Goal: Task Accomplishment & Management: Complete application form

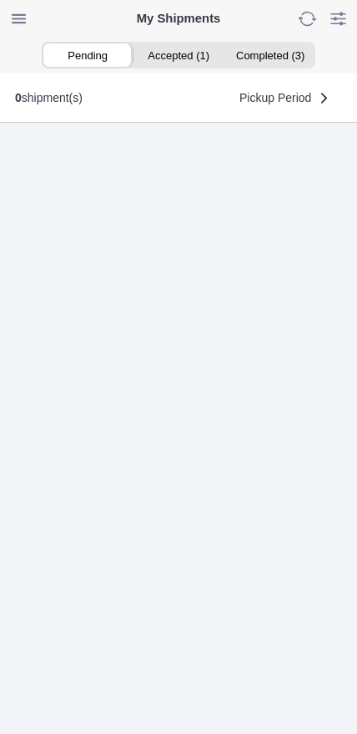
click at [190, 60] on ion-segment-button "Accepted (1)" at bounding box center [178, 54] width 91 height 23
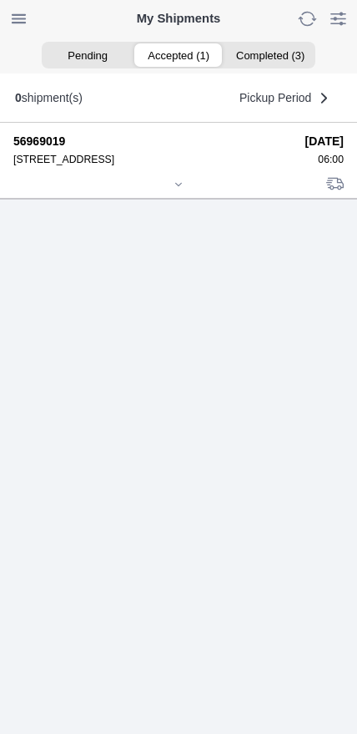
click at [180, 190] on icon at bounding box center [179, 185] width 10 height 10
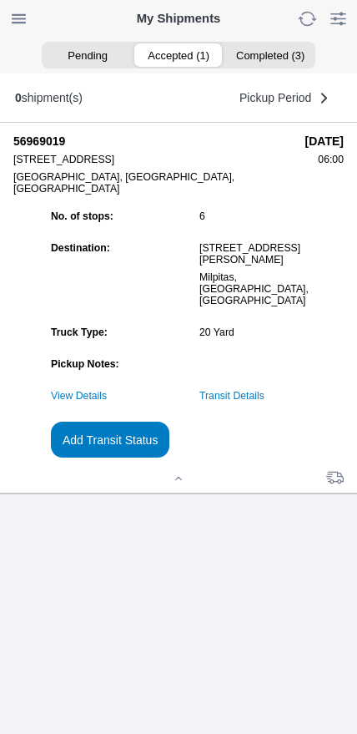
click at [265, 402] on link "Transit Details" at bounding box center [232, 396] width 65 height 12
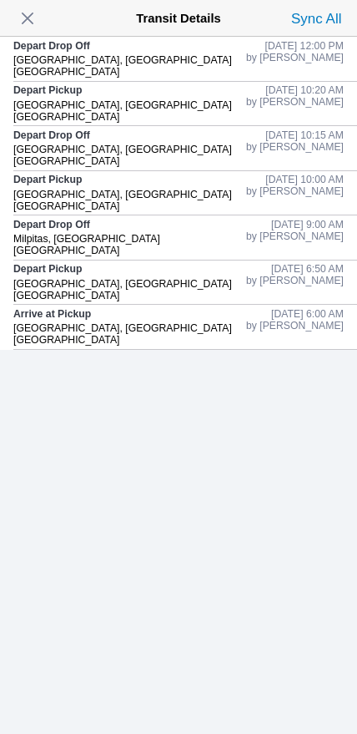
click at [35, 28] on span "button" at bounding box center [27, 18] width 23 height 23
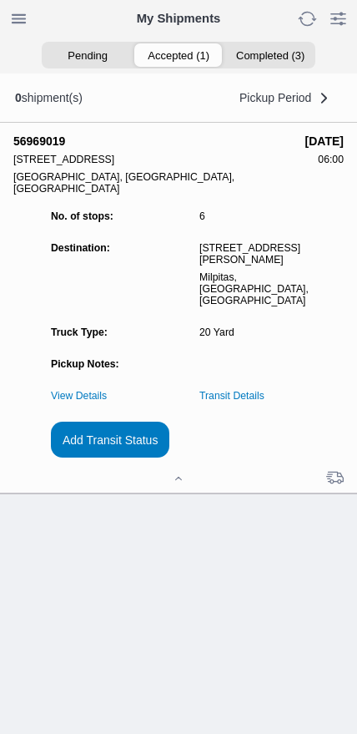
click at [0, 0] on slot "Add Transit Status" at bounding box center [0, 0] width 0 height 0
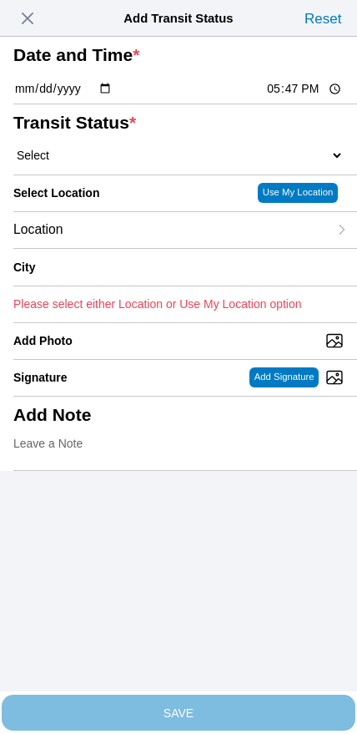
click at [296, 98] on input "17:47" at bounding box center [305, 89] width 79 height 18
type input "13:40"
click at [104, 163] on select "Select Arrive at Drop Off Arrive at Pickup Break Start Break Stop Depart Drop O…" at bounding box center [178, 155] width 331 height 15
select select "DPTPULOC"
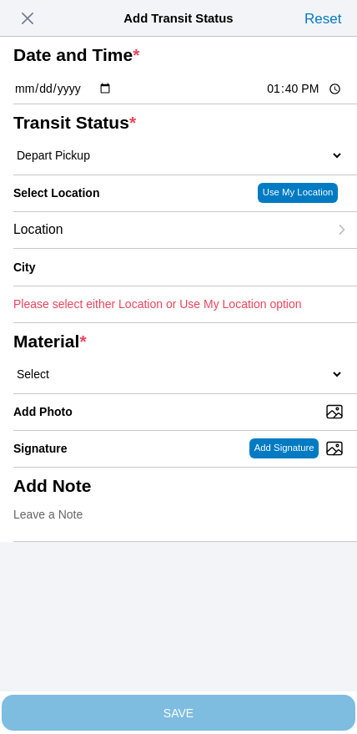
click at [134, 248] on div "Location" at bounding box center [170, 230] width 315 height 36
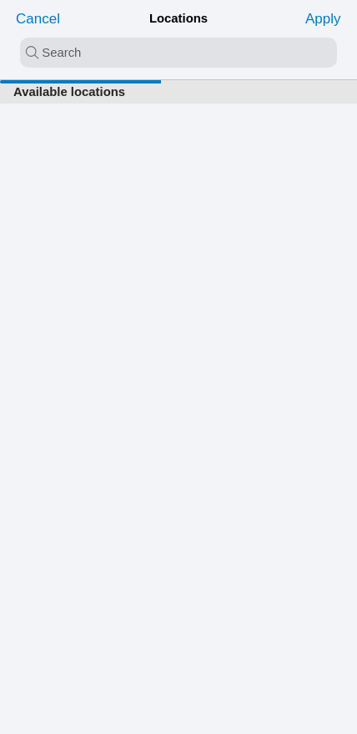
click at [170, 61] on input "search text" at bounding box center [178, 53] width 317 height 30
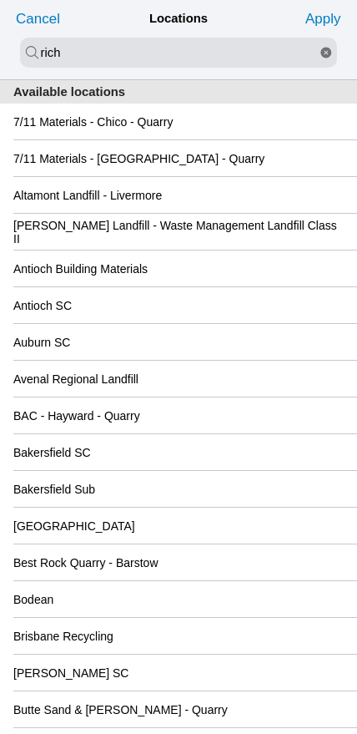
type input "rich"
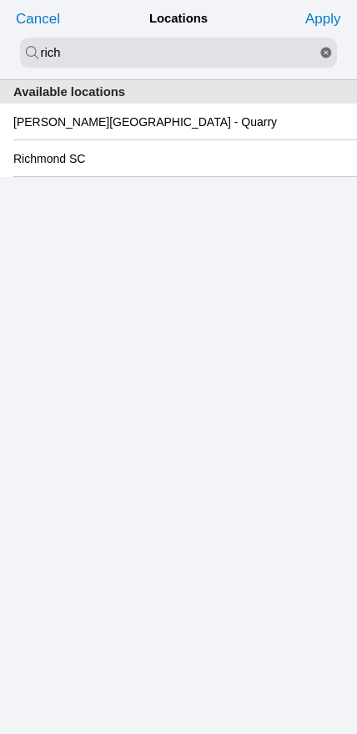
click at [0, 0] on slot "Richmond SC" at bounding box center [0, 0] width 0 height 0
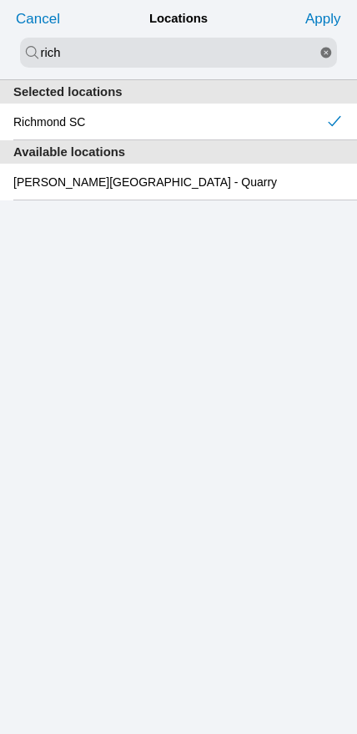
click at [0, 0] on slot "Apply" at bounding box center [0, 0] width 0 height 0
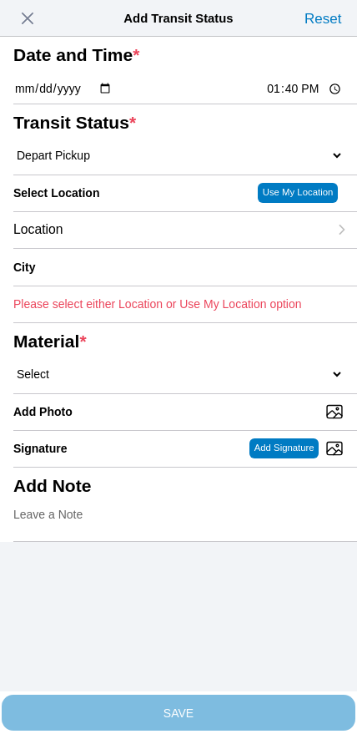
type input "[GEOGRAPHIC_DATA]"
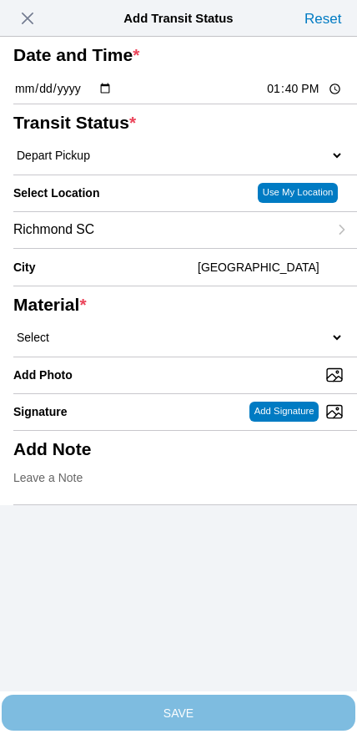
click at [199, 345] on select "Select 1" x 3" Rock 1" x 4" Rock 2" x 4" Rock Asphalt Cold Patch Backfill Spec …" at bounding box center [178, 337] width 331 height 15
select select "708654"
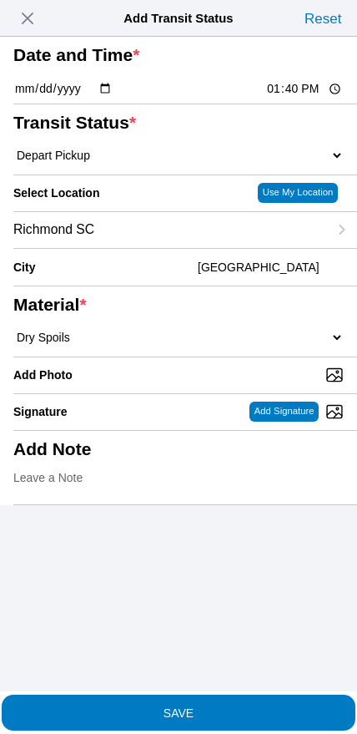
click at [0, 0] on slot "SAVE" at bounding box center [0, 0] width 0 height 0
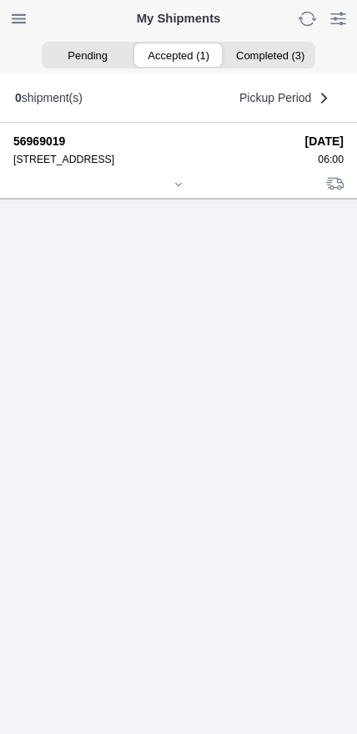
click at [175, 192] on div at bounding box center [178, 186] width 331 height 13
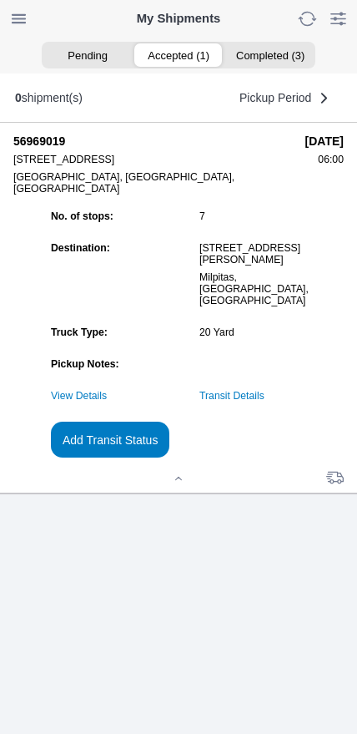
click at [265, 402] on link "Transit Details" at bounding box center [232, 396] width 65 height 12
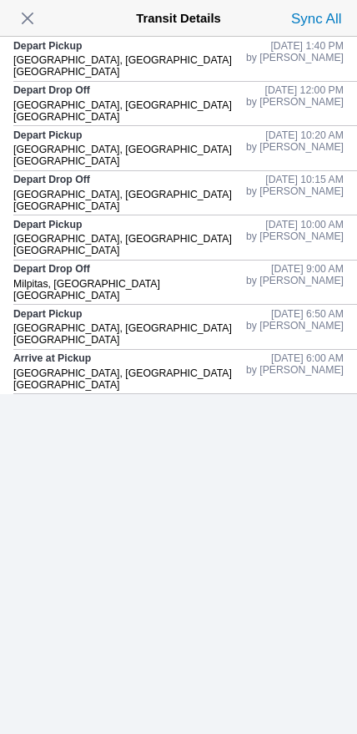
click at [29, 22] on span "button" at bounding box center [27, 18] width 23 height 23
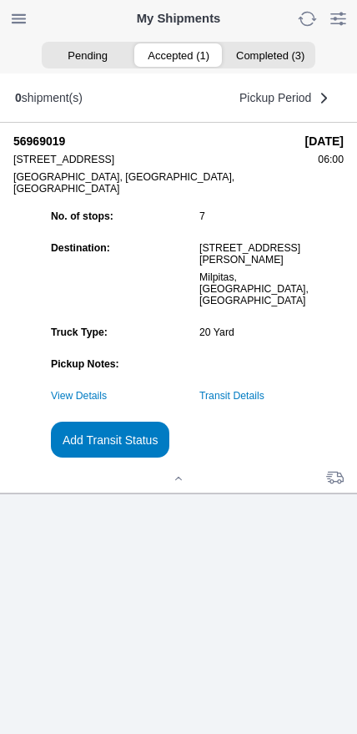
click at [0, 0] on slot "Add Transit Status" at bounding box center [0, 0] width 0 height 0
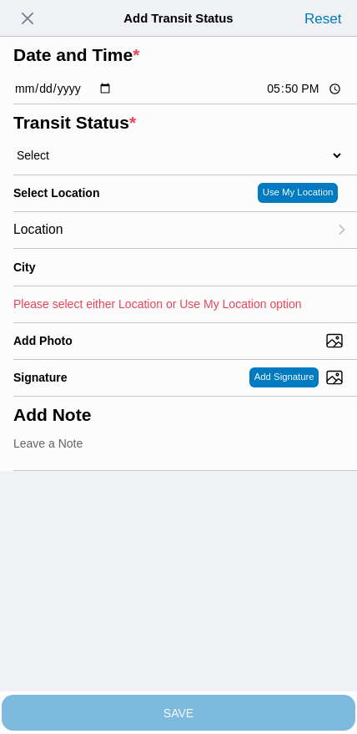
click at [291, 98] on input "17:50" at bounding box center [305, 89] width 79 height 18
type input "15:30"
click at [102, 163] on select "Select Arrive at Drop Off Arrive at Pickup Break Start Break Stop Depart Drop O…" at bounding box center [178, 155] width 331 height 15
select select "BREAKSTART"
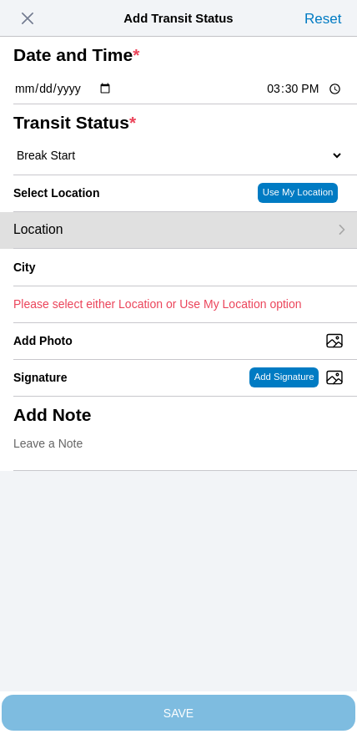
click at [127, 248] on div "Location" at bounding box center [170, 230] width 315 height 36
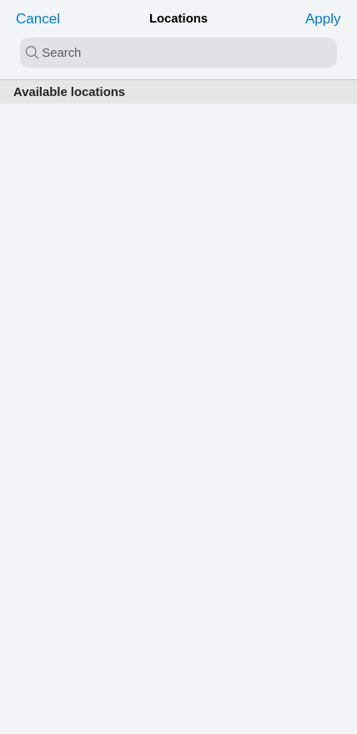
click at [160, 68] on input "search text" at bounding box center [178, 53] width 317 height 30
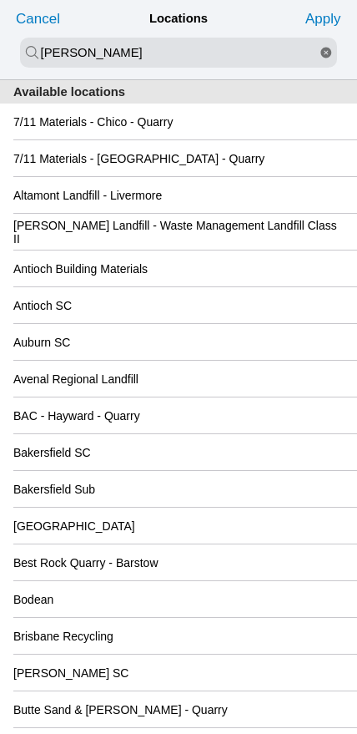
type input "[PERSON_NAME]"
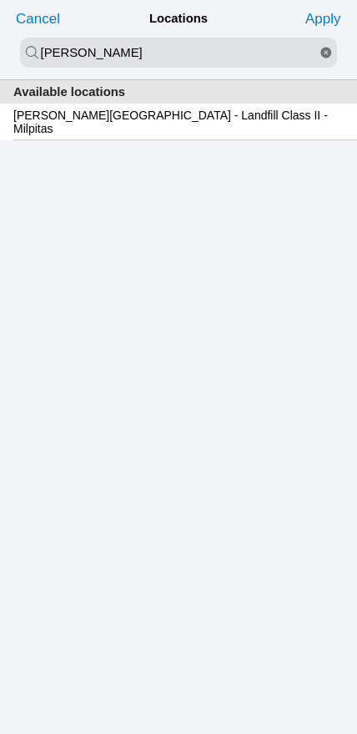
click at [0, 0] on slot "[PERSON_NAME][GEOGRAPHIC_DATA] - Landfill Class II - Milpitas" at bounding box center [0, 0] width 0 height 0
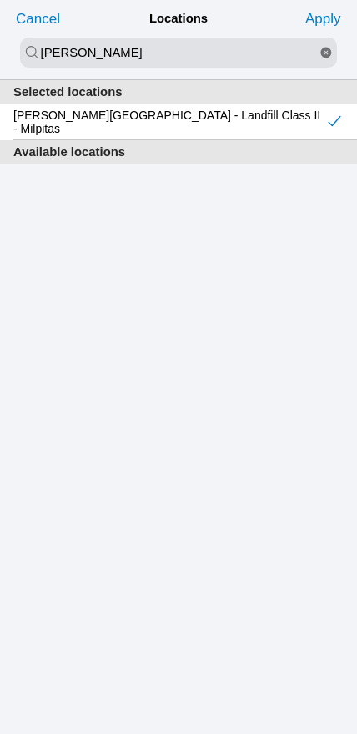
click at [0, 0] on slot "Apply" at bounding box center [0, 0] width 0 height 0
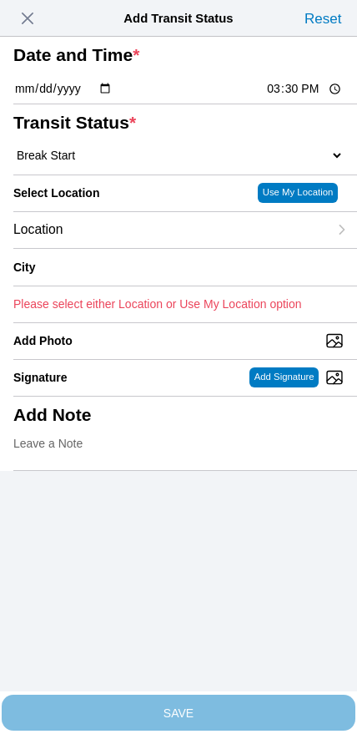
type input "Milpitas"
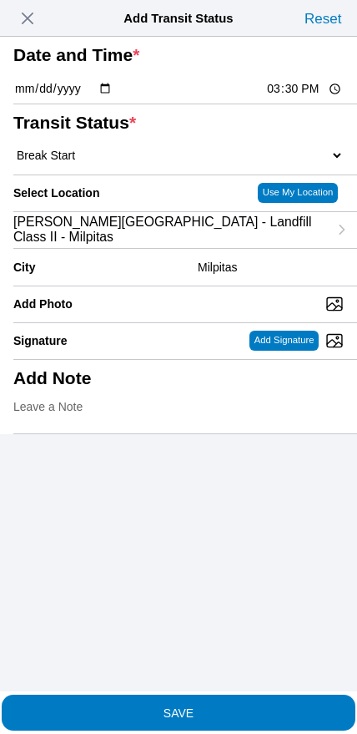
click at [0, 0] on slot "SAVE" at bounding box center [0, 0] width 0 height 0
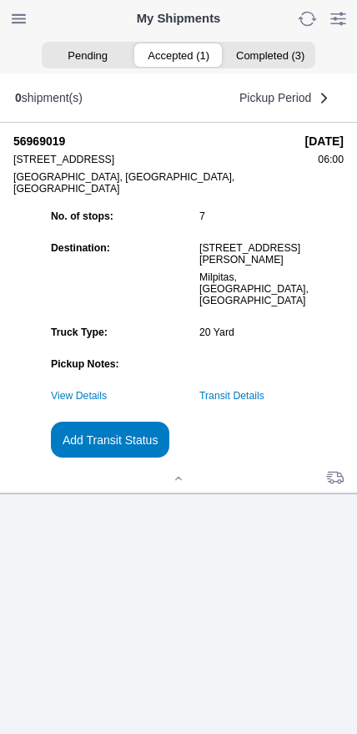
click at [0, 0] on slot "Add Transit Status" at bounding box center [0, 0] width 0 height 0
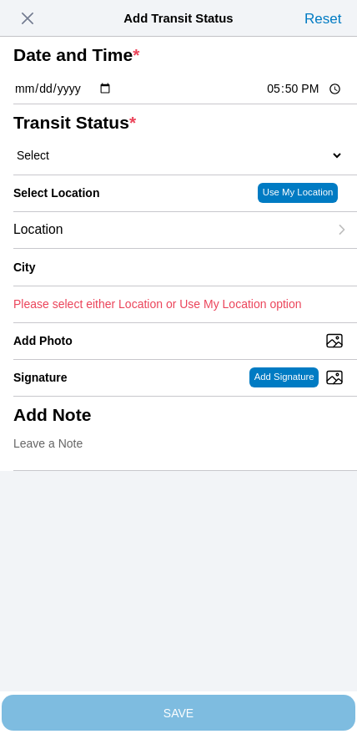
click at [292, 98] on input "17:50" at bounding box center [305, 89] width 79 height 18
type input "16:00"
click at [92, 163] on select "Select Arrive at Drop Off Arrive at Pickup Break Start Break Stop Depart Drop O…" at bounding box center [178, 155] width 331 height 15
select select "BREAKSTOP"
click at [131, 248] on div "Location" at bounding box center [170, 230] width 315 height 36
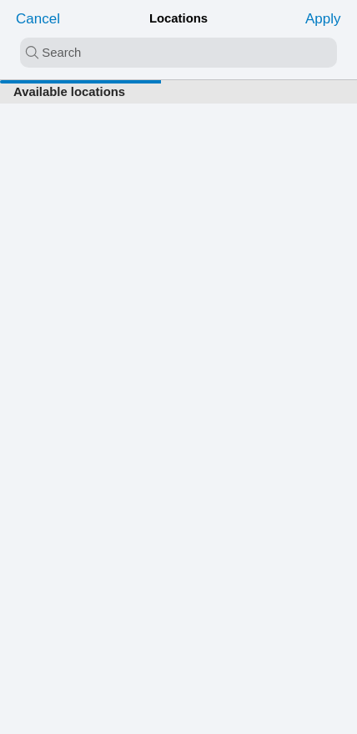
click at [156, 56] on input "search text" at bounding box center [178, 53] width 317 height 30
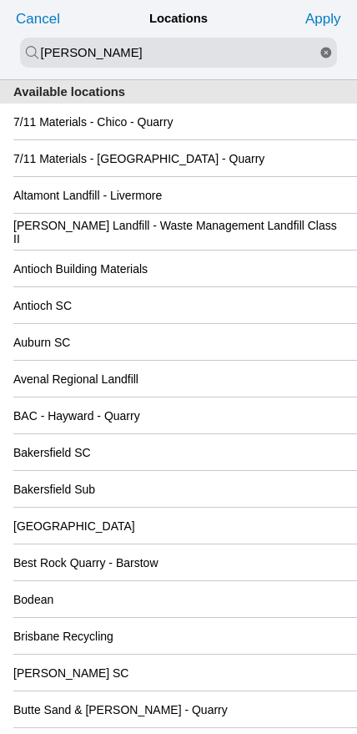
type input "[PERSON_NAME]"
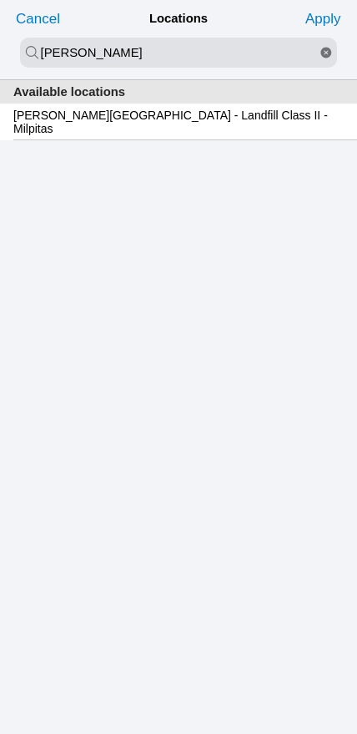
click at [0, 0] on slot "[PERSON_NAME][GEOGRAPHIC_DATA] - Landfill Class II - Milpitas" at bounding box center [0, 0] width 0 height 0
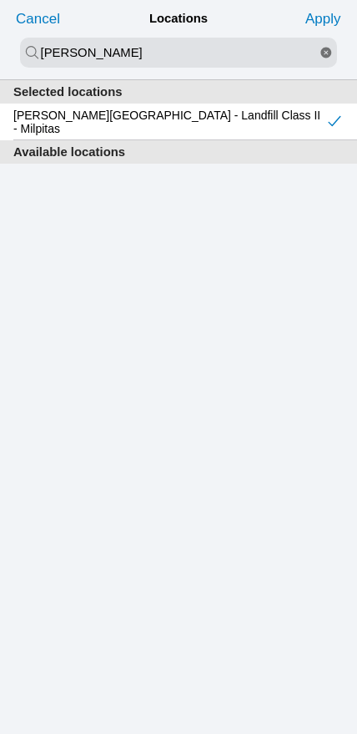
click at [0, 0] on slot "Apply" at bounding box center [0, 0] width 0 height 0
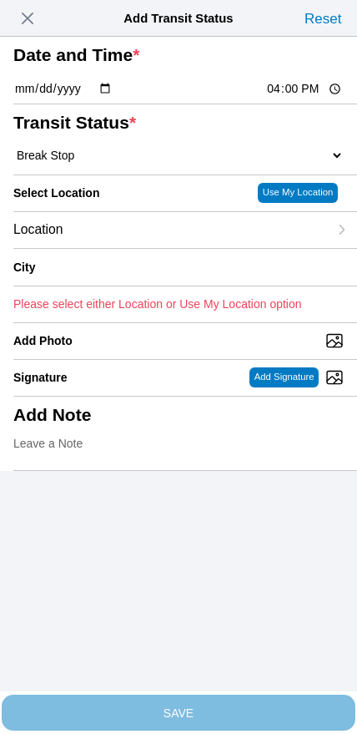
type input "Milpitas"
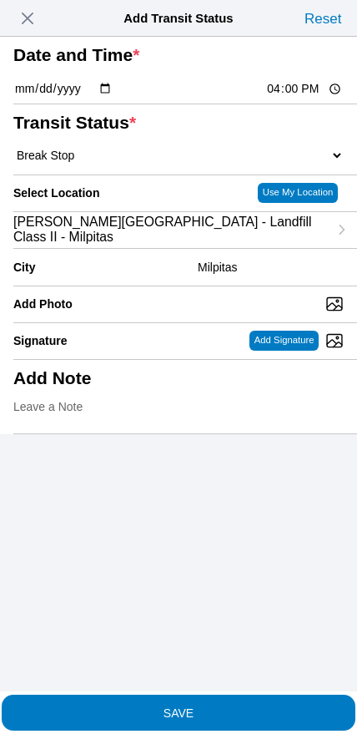
click at [0, 0] on slot "SAVE" at bounding box center [0, 0] width 0 height 0
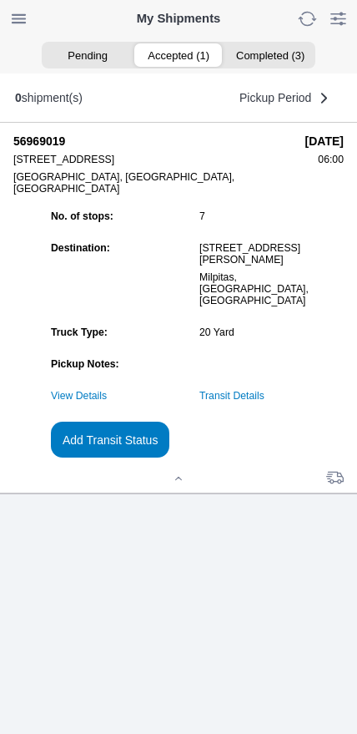
click at [0, 0] on slot "Add Transit Status" at bounding box center [0, 0] width 0 height 0
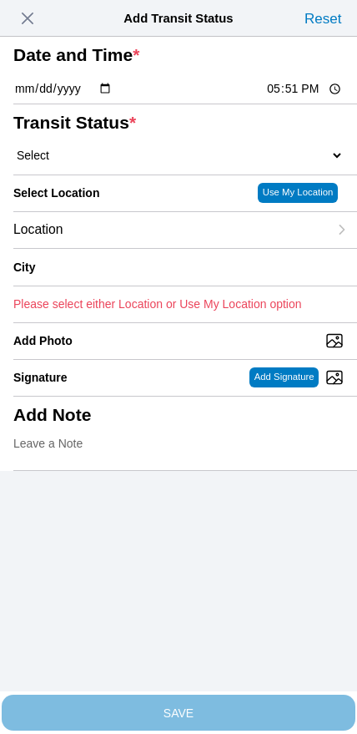
click at [286, 98] on input "17:51" at bounding box center [305, 89] width 79 height 18
type input "17:00"
click at [104, 163] on select "Select Arrive at Drop Off Arrive at Pickup Break Start Break Stop Depart Drop O…" at bounding box center [178, 155] width 331 height 15
select select "DPTDLVLOC"
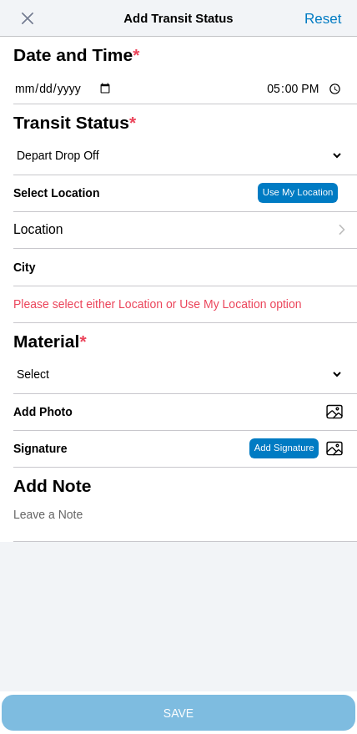
click at [121, 248] on div "Location" at bounding box center [170, 230] width 315 height 36
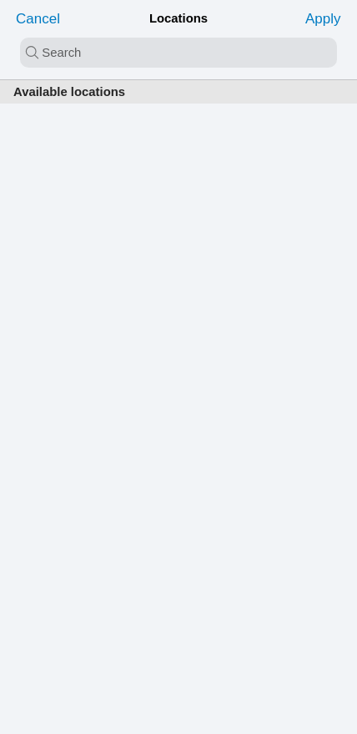
click at [161, 59] on input "search text" at bounding box center [178, 53] width 317 height 30
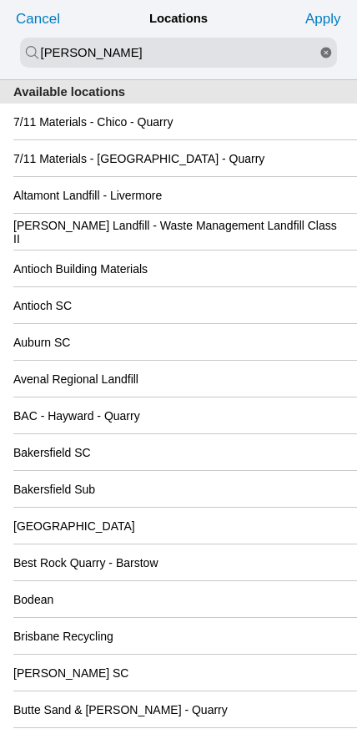
type input "[PERSON_NAME]"
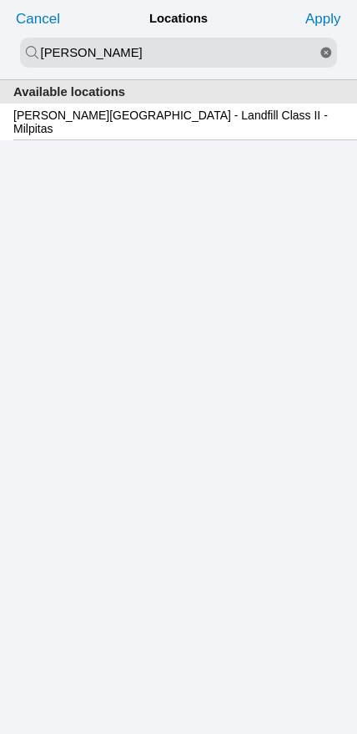
click at [0, 0] on slot "[PERSON_NAME][GEOGRAPHIC_DATA] - Landfill Class II - Milpitas" at bounding box center [0, 0] width 0 height 0
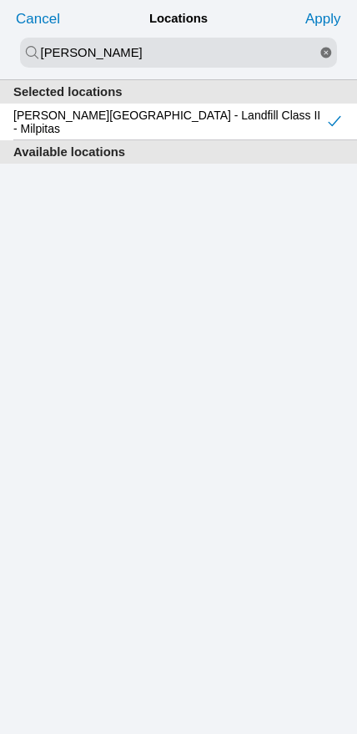
click at [0, 0] on slot "Apply" at bounding box center [0, 0] width 0 height 0
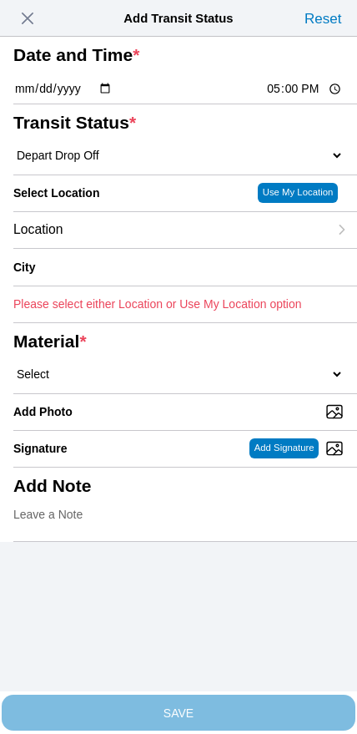
type input "Milpitas"
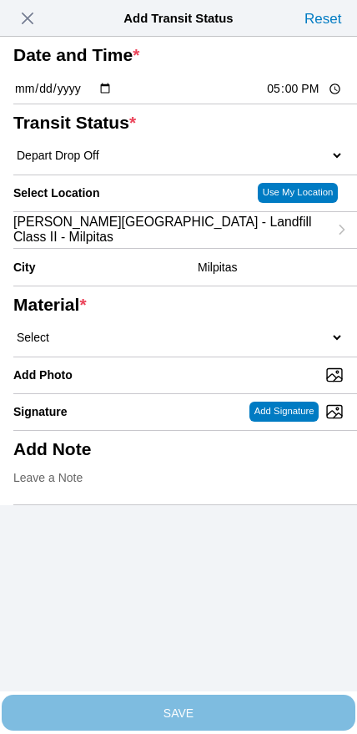
click at [200, 345] on select "Select 1" x 3" Rock 1" x 4" Rock 2" x 4" Rock Asphalt Cold Patch Backfill Spec …" at bounding box center [178, 337] width 331 height 15
select select "708654"
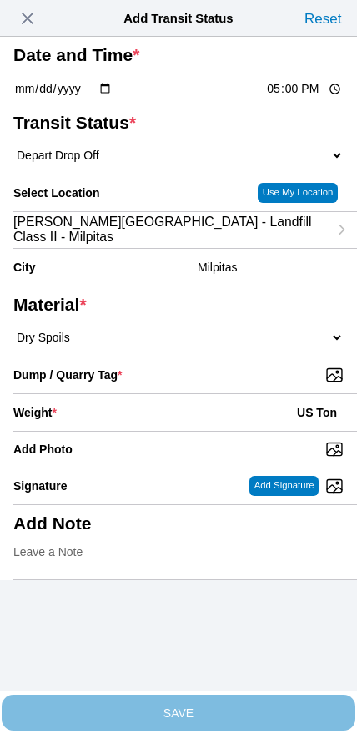
click at [233, 384] on input "Dump / Quarry Tag *" at bounding box center [185, 375] width 344 height 18
type input "C:\fakepath\image.jpg"
click at [144, 431] on div "Weight * US Ton" at bounding box center [178, 412] width 331 height 37
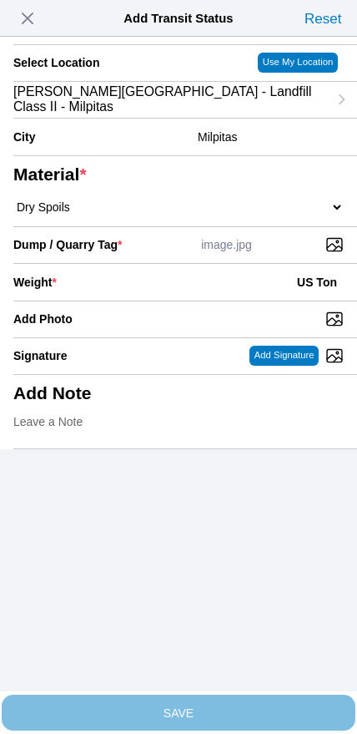
scroll to position [150, 0]
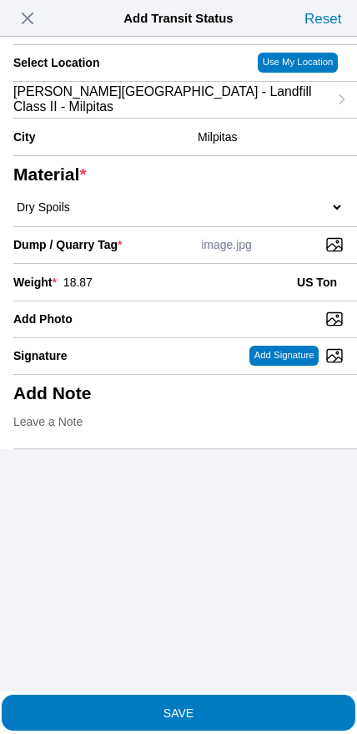
type input "18.87"
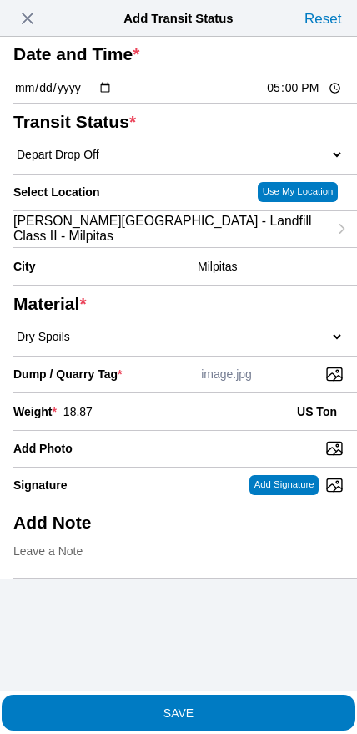
scroll to position [74, 0]
click at [0, 0] on slot "SAVE" at bounding box center [0, 0] width 0 height 0
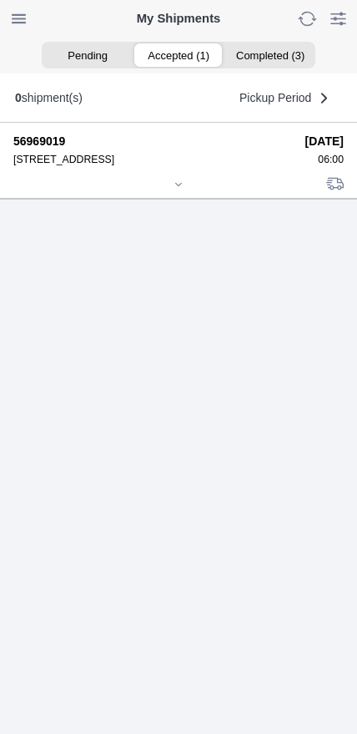
click at [159, 192] on div at bounding box center [178, 186] width 331 height 13
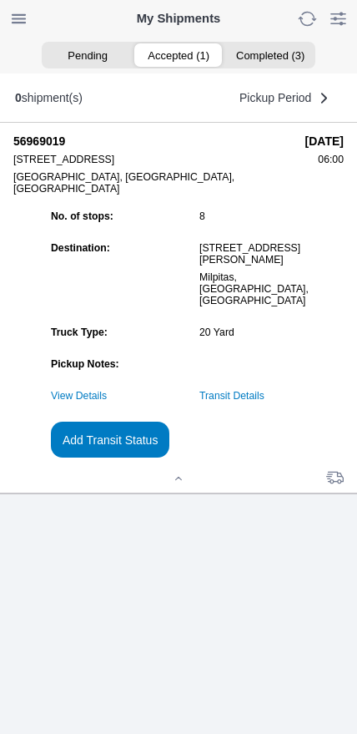
click at [0, 0] on slot "Add Transit Status" at bounding box center [0, 0] width 0 height 0
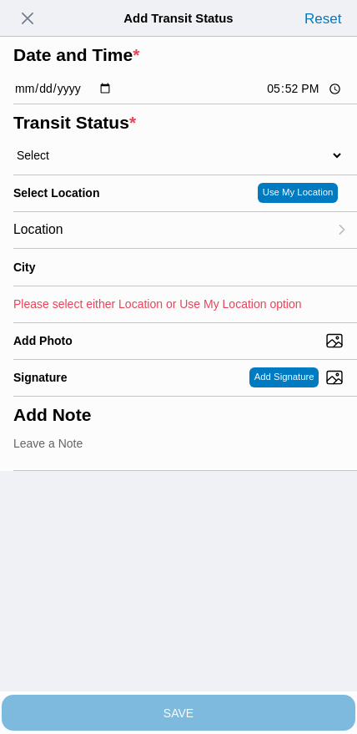
click at [282, 98] on input "17:52" at bounding box center [305, 89] width 79 height 18
type input "18:30"
click at [64, 163] on select "Select Arrive at Drop Off Arrive at Pickup Break Start Break Stop Depart Drop O…" at bounding box center [178, 155] width 331 height 15
select select "DELIVRED"
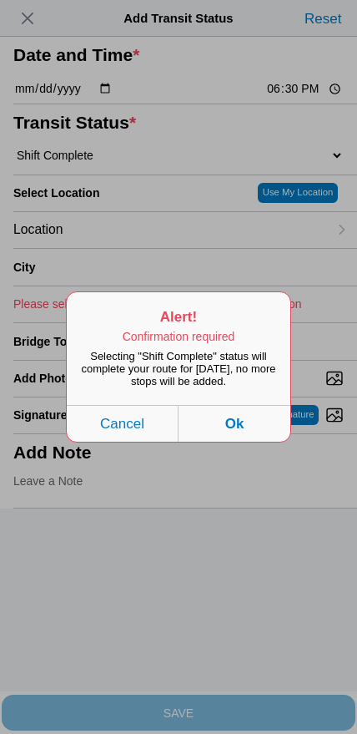
click at [262, 442] on button "Ok" at bounding box center [235, 423] width 112 height 37
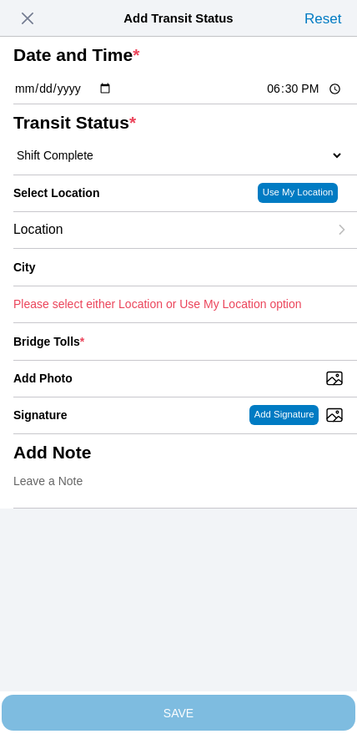
click at [139, 248] on div "Location" at bounding box center [170, 230] width 315 height 36
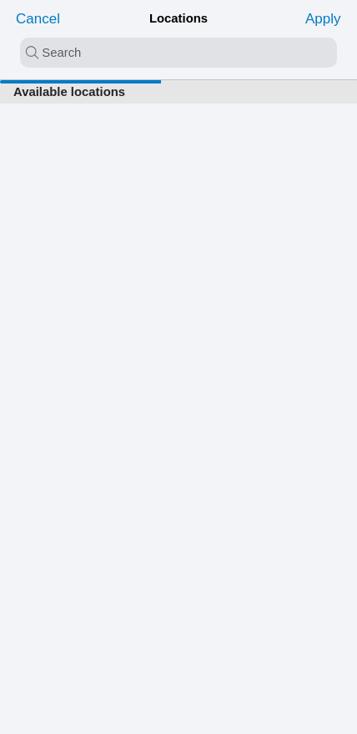
click at [191, 65] on input "search text" at bounding box center [178, 53] width 317 height 30
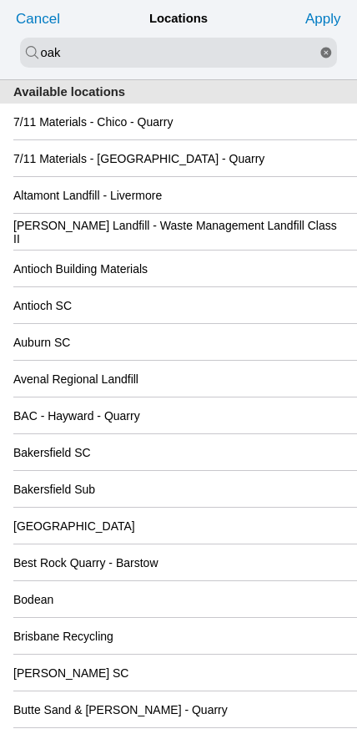
type input "oak"
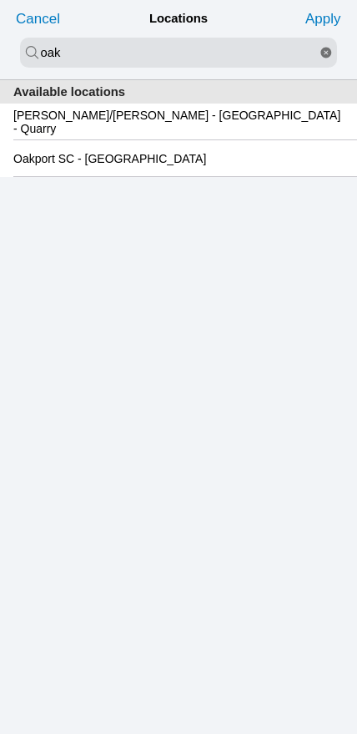
click at [0, 0] on slot "Oakport SC - [GEOGRAPHIC_DATA]" at bounding box center [0, 0] width 0 height 0
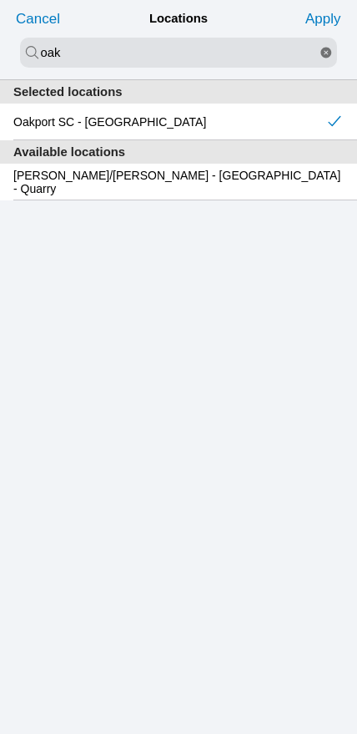
click at [0, 0] on slot "Apply" at bounding box center [0, 0] width 0 height 0
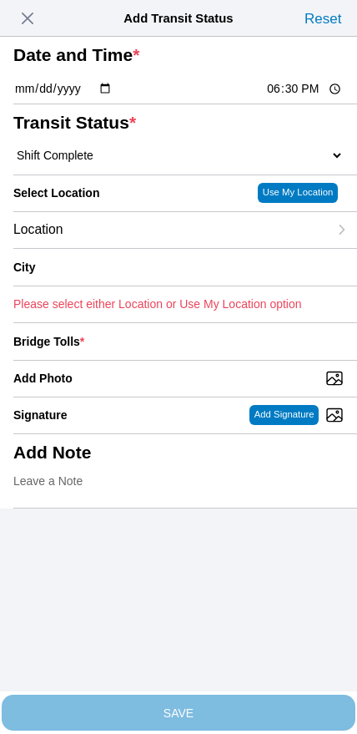
type input "[GEOGRAPHIC_DATA]"
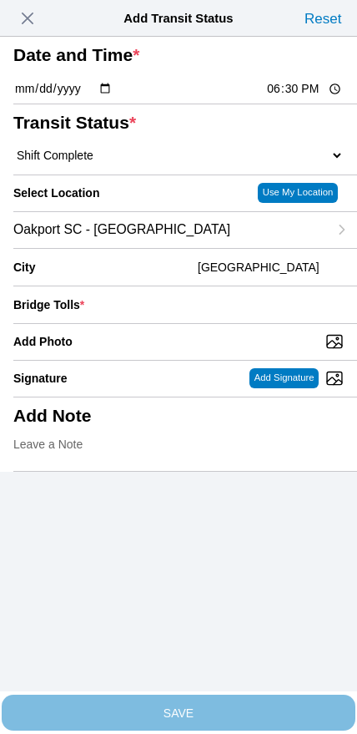
click at [200, 351] on input "Add Photo" at bounding box center [185, 341] width 344 height 18
type input "C:\fakepath\IMG_7054.jpeg"
click at [251, 323] on input "number" at bounding box center [217, 304] width 253 height 37
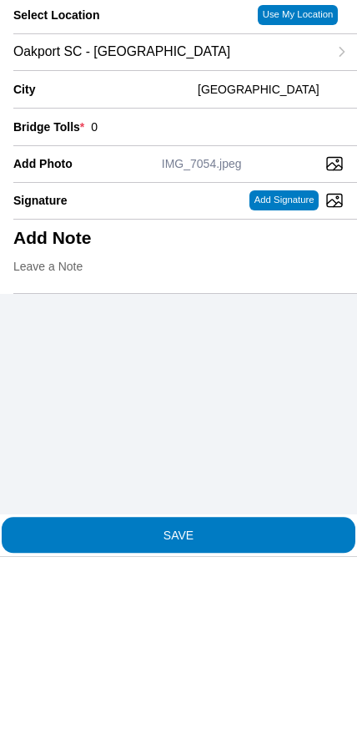
type input "0"
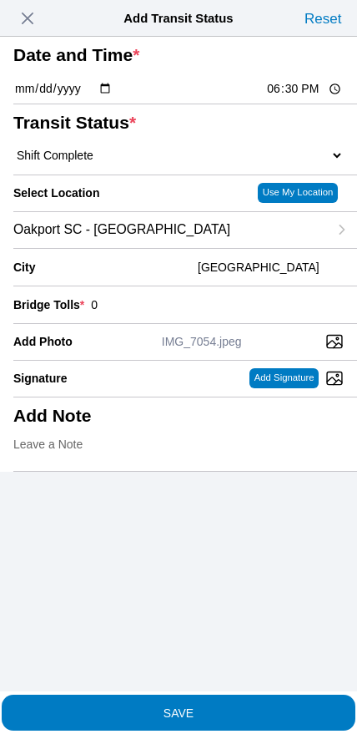
click at [220, 708] on span "SAVE" at bounding box center [178, 713] width 331 height 12
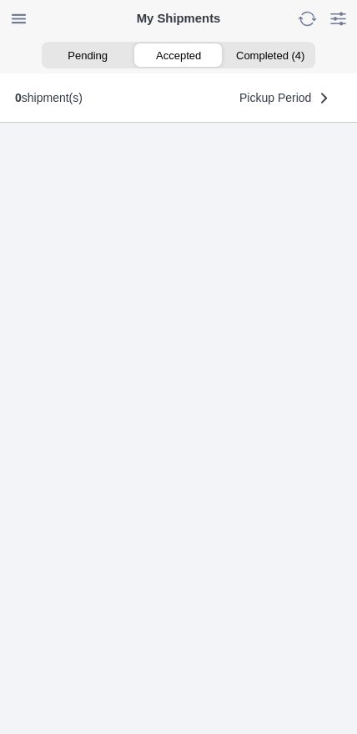
click at [207, 722] on div at bounding box center [178, 428] width 357 height 611
